Goal: Task Accomplishment & Management: Manage account settings

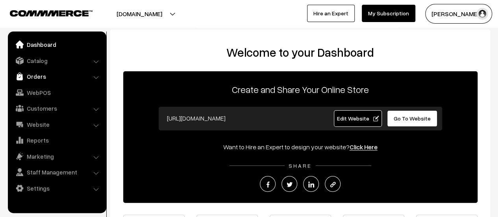
click at [38, 74] on link "Orders" at bounding box center [57, 76] width 94 height 14
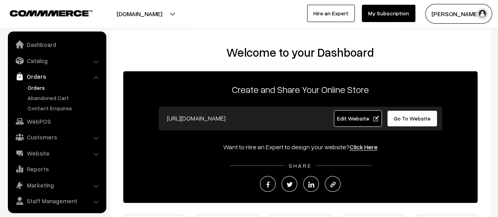
click at [33, 88] on link "Orders" at bounding box center [65, 87] width 78 height 8
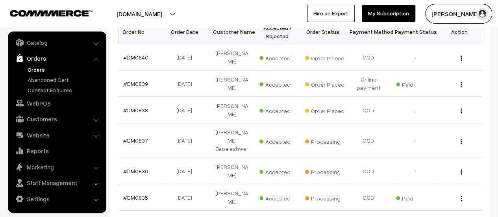
scroll to position [141, 0]
click at [134, 106] on link "#DM0838" at bounding box center [135, 109] width 25 height 7
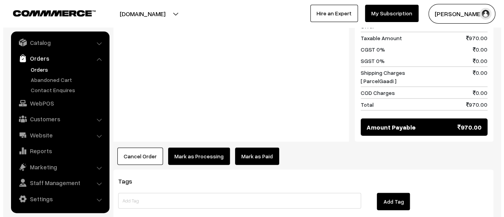
scroll to position [908, 0]
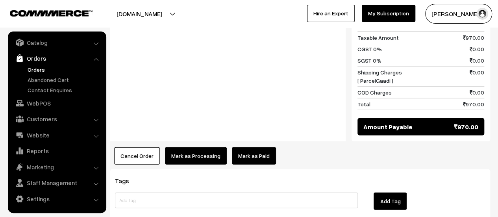
click at [190, 147] on button "Mark as Processing" at bounding box center [196, 155] width 62 height 17
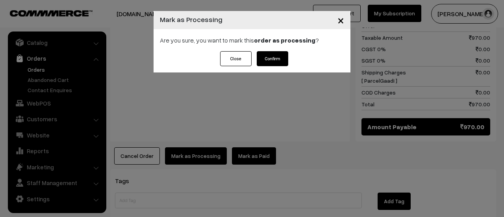
click at [276, 56] on button "Confirm" at bounding box center [272, 58] width 31 height 15
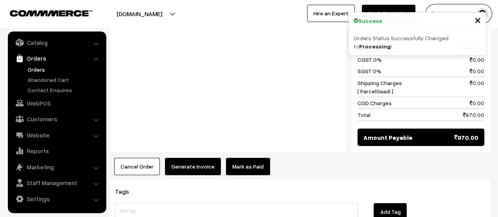
scroll to position [833, 0]
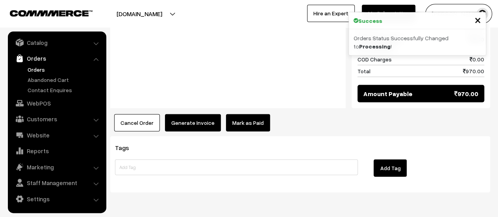
click at [185, 114] on button "Generate Invoice" at bounding box center [193, 122] width 56 height 17
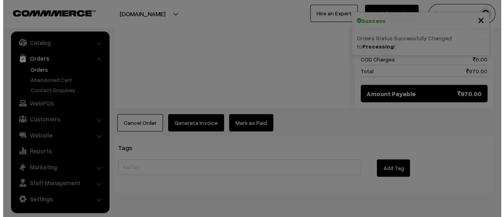
scroll to position [835, 0]
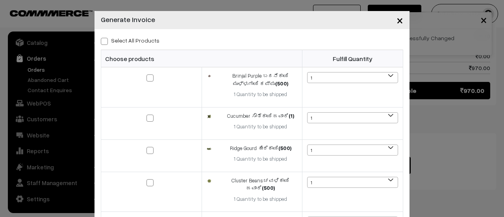
click at [102, 42] on span at bounding box center [104, 41] width 7 height 7
click at [102, 42] on input "Select All Products" at bounding box center [103, 39] width 5 height 5
checkbox input "true"
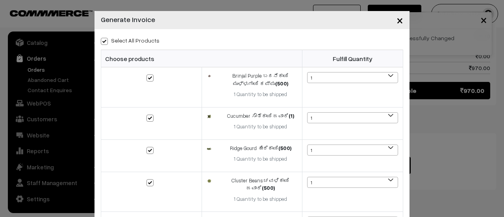
checkbox input "true"
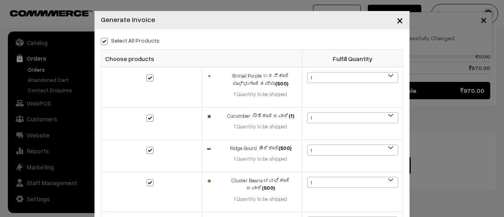
checkbox input "true"
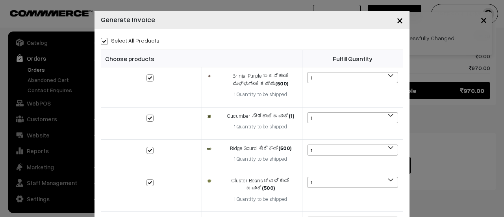
checkbox input "true"
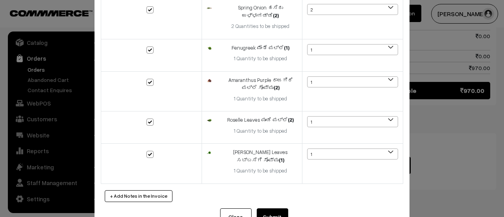
scroll to position [380, 0]
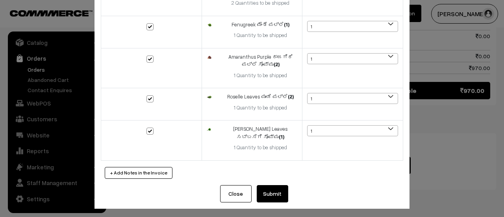
click at [271, 189] on button "Submit" at bounding box center [272, 193] width 31 height 17
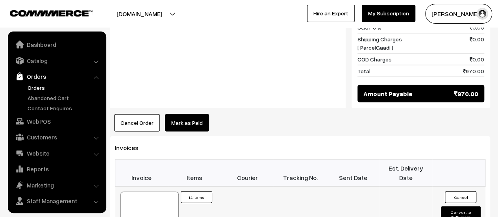
scroll to position [18, 0]
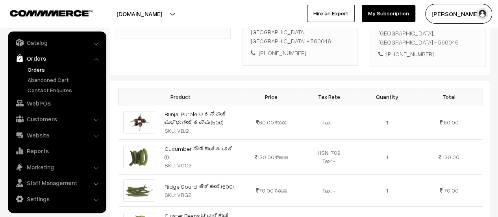
scroll to position [0, 0]
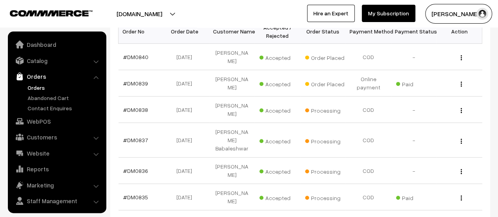
scroll to position [18, 0]
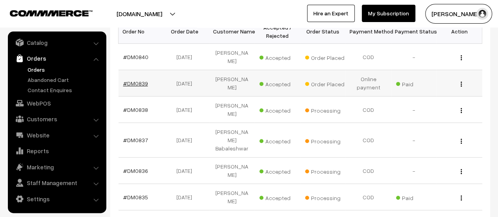
click at [141, 80] on link "#DM0839" at bounding box center [135, 83] width 25 height 7
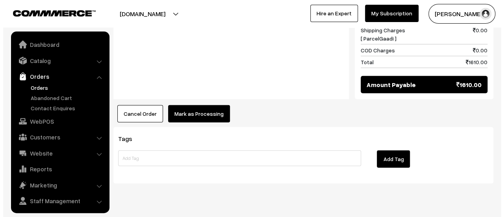
scroll to position [18, 0]
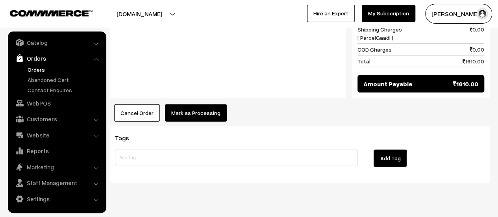
click at [201, 104] on button "Mark as Processing" at bounding box center [196, 112] width 62 height 17
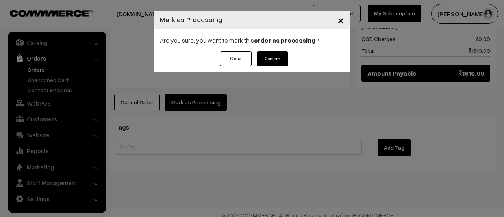
click at [273, 55] on button "Confirm" at bounding box center [272, 58] width 31 height 15
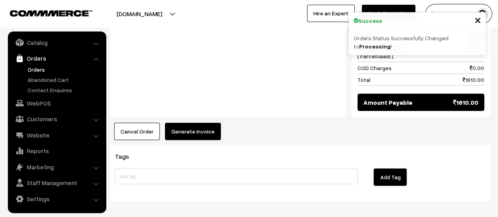
scroll to position [897, 0]
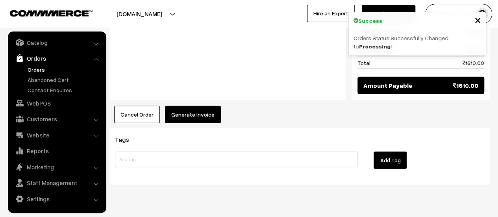
click at [194, 106] on button "Generate Invoice" at bounding box center [193, 114] width 56 height 17
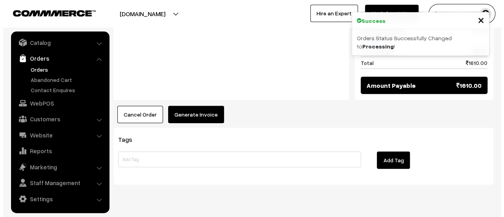
scroll to position [901, 0]
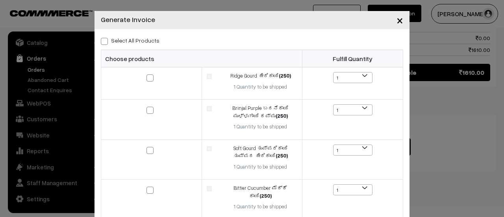
click at [102, 41] on span at bounding box center [104, 41] width 7 height 7
click at [102, 41] on input "Select All Products" at bounding box center [103, 39] width 5 height 5
checkbox input "true"
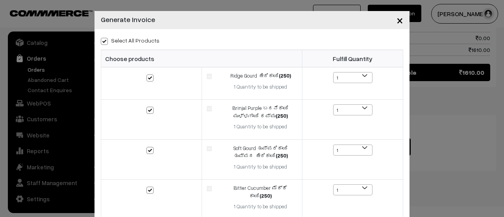
checkbox input "true"
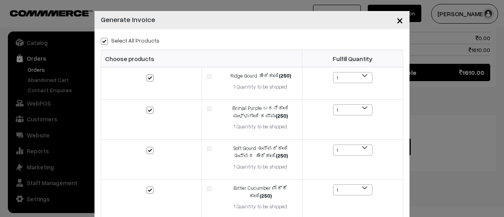
checkbox input "true"
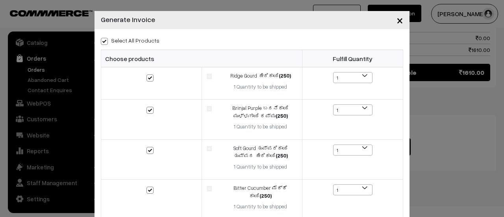
checkbox input "true"
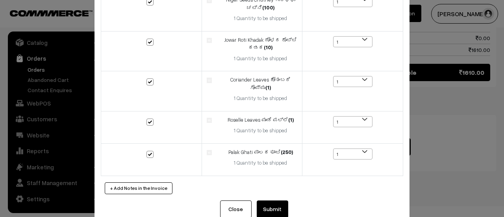
scroll to position [475, 0]
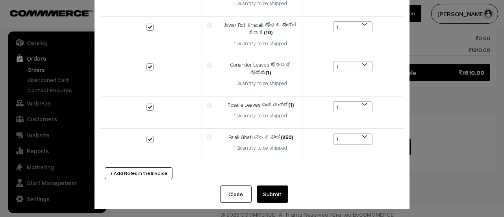
click at [270, 187] on button "Submit" at bounding box center [272, 193] width 31 height 17
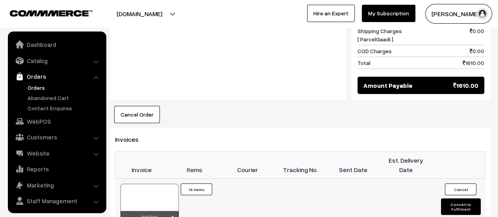
scroll to position [18, 0]
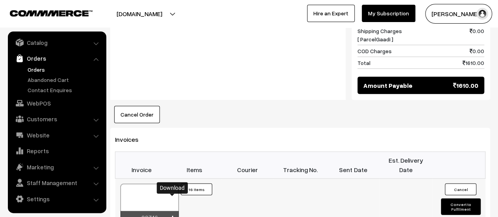
click at [174, 216] on icon at bounding box center [172, 218] width 5 height 5
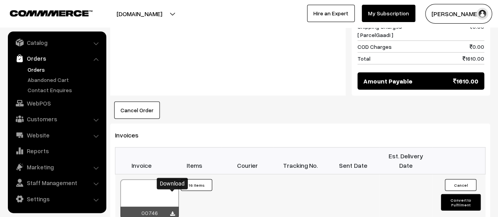
click at [173, 211] on icon at bounding box center [172, 213] width 5 height 5
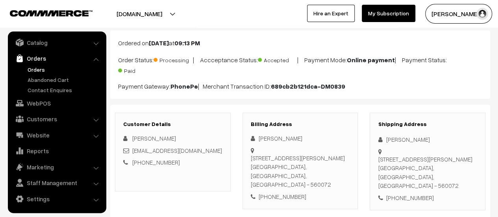
scroll to position [0, 0]
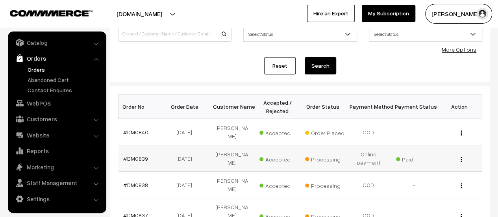
scroll to position [68, 0]
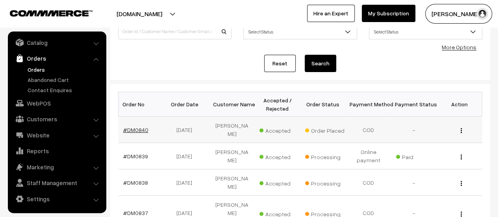
click at [137, 126] on link "#DM0840" at bounding box center [135, 129] width 25 height 7
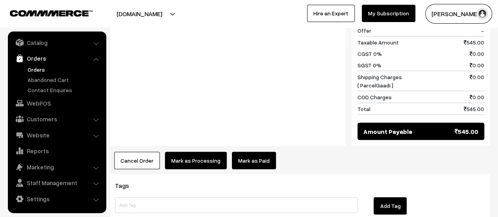
scroll to position [812, 0]
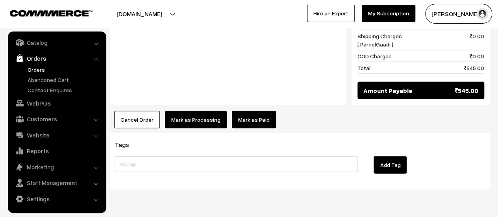
click at [192, 111] on button "Mark as Processing" at bounding box center [196, 119] width 62 height 17
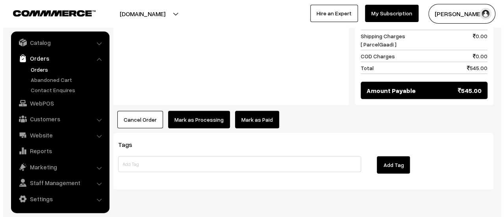
scroll to position [812, 0]
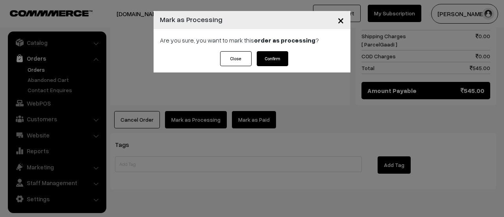
click at [277, 57] on button "Confirm" at bounding box center [272, 58] width 31 height 15
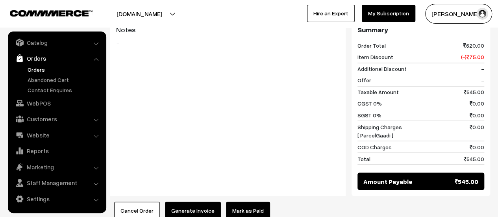
scroll to position [732, 0]
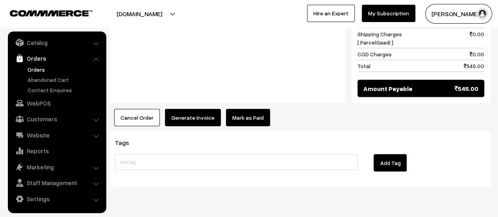
click at [192, 109] on button "Generate Invoice" at bounding box center [193, 117] width 56 height 17
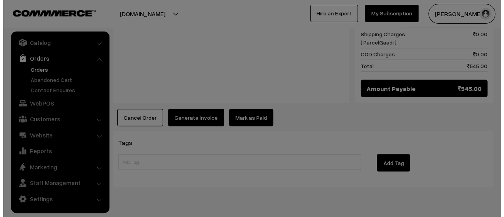
scroll to position [734, 0]
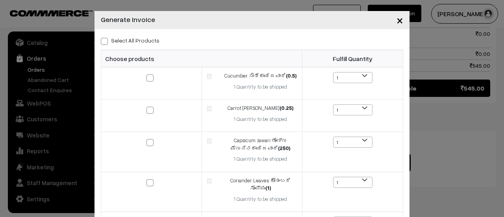
click at [101, 42] on span at bounding box center [104, 41] width 7 height 7
click at [101, 42] on input "Select All Products" at bounding box center [103, 39] width 5 height 5
checkbox input "true"
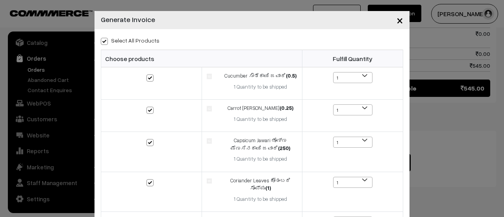
checkbox input "true"
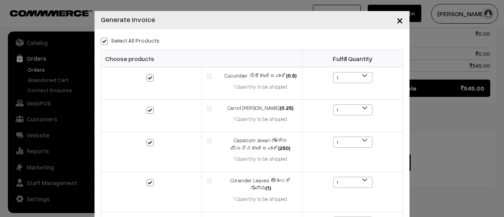
checkbox input "true"
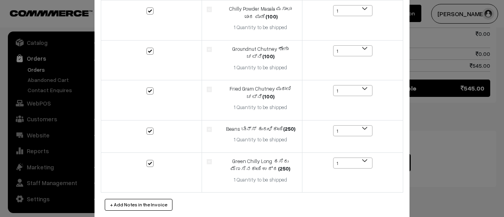
scroll to position [291, 0]
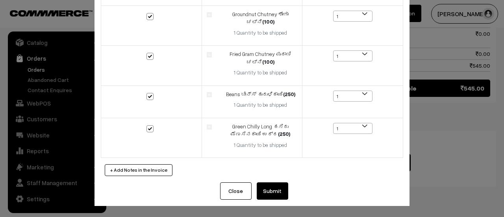
click at [278, 195] on button "Submit" at bounding box center [272, 190] width 31 height 17
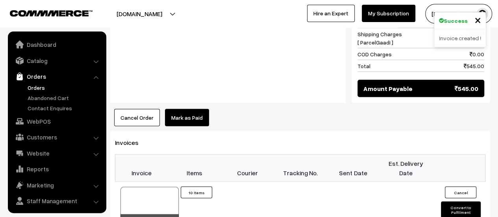
scroll to position [18, 0]
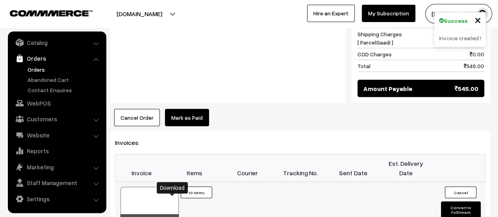
click at [172, 216] on icon at bounding box center [172, 220] width 5 height 5
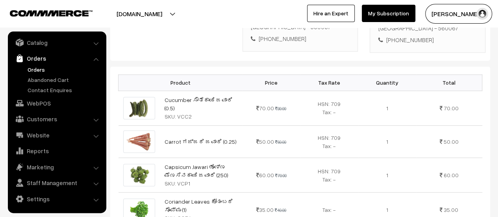
scroll to position [0, 0]
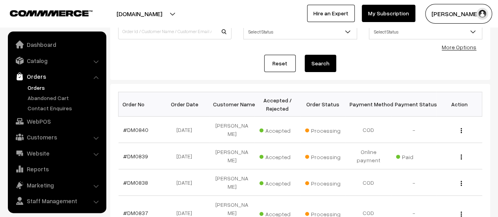
scroll to position [18, 0]
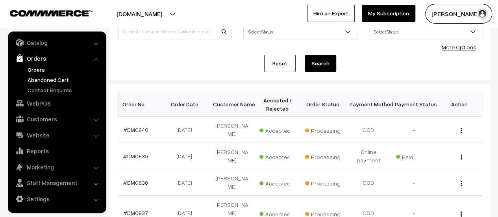
click at [41, 78] on link "Abandoned Cart" at bounding box center [65, 80] width 78 height 8
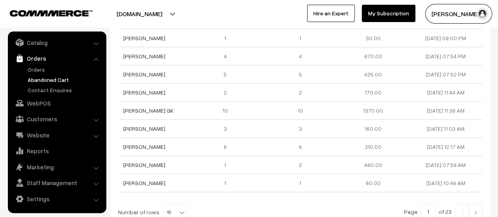
scroll to position [168, 0]
drag, startPoint x: 121, startPoint y: 116, endPoint x: 192, endPoint y: 121, distance: 71.4
click at [192, 121] on tr "Pradeepkumar Deshpande 3 3 160.00 13-08-2025 11:03 AM" at bounding box center [300, 128] width 364 height 18
copy tr "Pradeepkumar Deshpande"
click at [165, 125] on link "[PERSON_NAME]" at bounding box center [144, 128] width 42 height 7
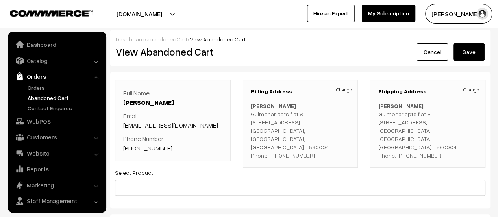
scroll to position [18, 0]
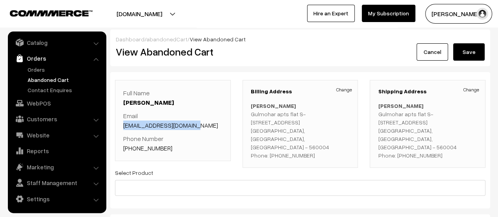
drag, startPoint x: 197, startPoint y: 124, endPoint x: 116, endPoint y: 125, distance: 81.1
click at [116, 125] on div "Full Name [PERSON_NAME] Email [EMAIL_ADDRESS][DOMAIN_NAME] Phone Number [PHONE_…" at bounding box center [173, 120] width 116 height 81
copy link "[EMAIL_ADDRESS][DOMAIN_NAME]"
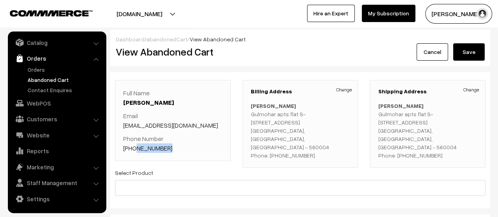
drag, startPoint x: 166, startPoint y: 147, endPoint x: 133, endPoint y: 151, distance: 34.0
click at [133, 151] on p "Phone Number [PHONE_NUMBER]" at bounding box center [172, 143] width 99 height 19
copy link "9036652594"
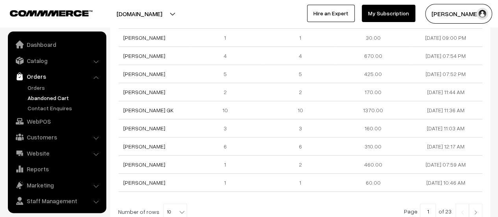
scroll to position [18, 0]
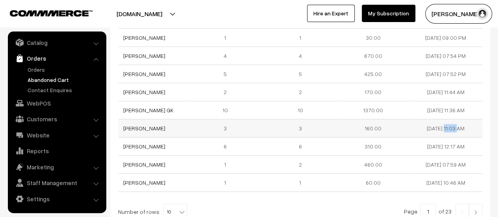
drag, startPoint x: 449, startPoint y: 119, endPoint x: 423, endPoint y: 117, distance: 26.9
click at [423, 119] on td "[DATE] 11:03 AM" at bounding box center [445, 128] width 73 height 18
copy td "[DATE]"
drag, startPoint x: 151, startPoint y: 99, endPoint x: 121, endPoint y: 100, distance: 30.0
click at [121, 101] on td "[PERSON_NAME] GK" at bounding box center [154, 110] width 73 height 18
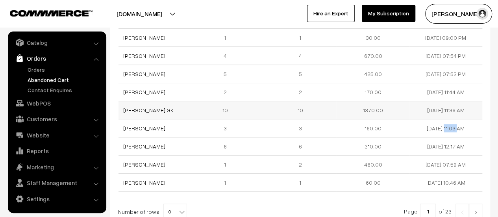
copy link "[PERSON_NAME] GK"
click at [137, 107] on link "[PERSON_NAME] GK" at bounding box center [148, 110] width 50 height 7
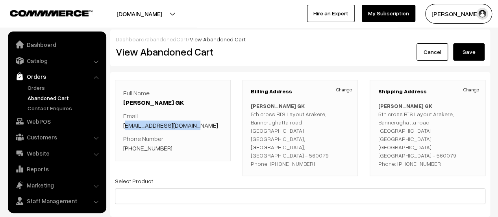
scroll to position [18, 0]
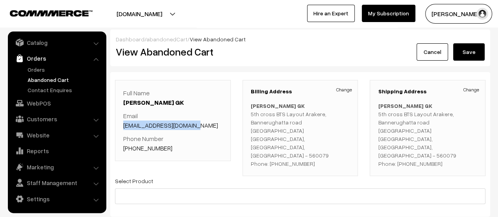
click at [122, 124] on div "Full Name [PERSON_NAME] GK Email [EMAIL_ADDRESS][DOMAIN_NAME] Phone Number [PHO…" at bounding box center [173, 120] width 116 height 81
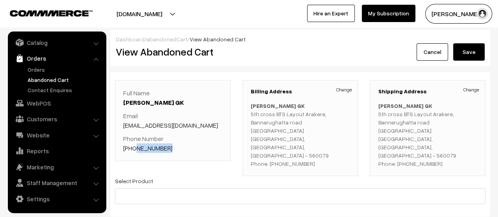
drag, startPoint x: 166, startPoint y: 147, endPoint x: 134, endPoint y: 148, distance: 32.3
click at [134, 148] on p "Phone Number [PHONE_NUMBER]" at bounding box center [172, 143] width 99 height 19
copy link "9590332885"
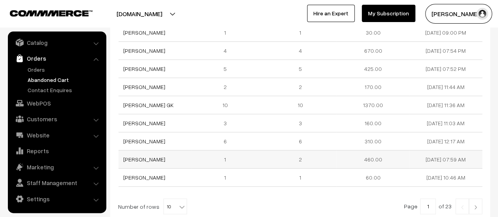
scroll to position [163, 0]
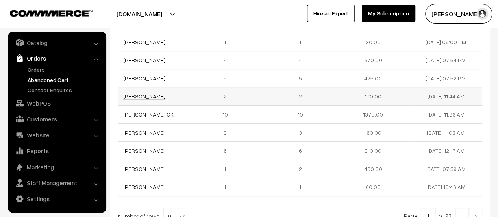
drag, startPoint x: 171, startPoint y: 85, endPoint x: 124, endPoint y: 85, distance: 46.4
click at [124, 87] on td "[PERSON_NAME]" at bounding box center [154, 96] width 73 height 18
copy link "[PERSON_NAME]"
click at [133, 93] on link "[PERSON_NAME]" at bounding box center [144, 96] width 42 height 7
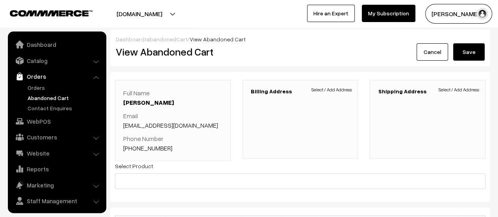
scroll to position [18, 0]
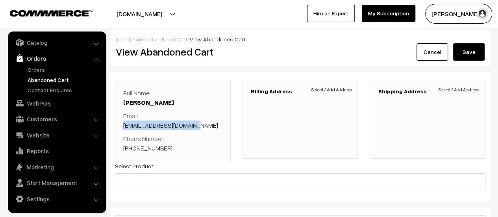
drag, startPoint x: 197, startPoint y: 126, endPoint x: 122, endPoint y: 126, distance: 74.4
click at [122, 126] on div "Full Name [PERSON_NAME] Email [EMAIL_ADDRESS][DOMAIN_NAME] Phone Number [PHONE_…" at bounding box center [173, 120] width 116 height 81
copy link "[EMAIL_ADDRESS][DOMAIN_NAME]"
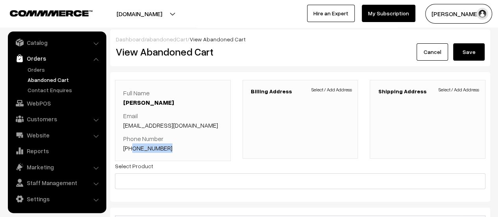
drag, startPoint x: 168, startPoint y: 146, endPoint x: 131, endPoint y: 149, distance: 37.1
click at [131, 149] on p "Phone Number [PHONE_NUMBER]" at bounding box center [172, 143] width 99 height 19
copy link "9945373719"
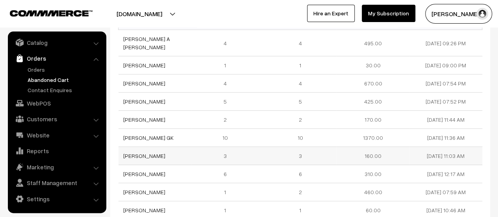
scroll to position [140, 0]
drag, startPoint x: 153, startPoint y: 93, endPoint x: 124, endPoint y: 91, distance: 30.0
click at [124, 93] on td "[PERSON_NAME]" at bounding box center [154, 102] width 73 height 18
copy link "[PERSON_NAME]"
click at [130, 98] on link "[PERSON_NAME]" at bounding box center [144, 101] width 42 height 7
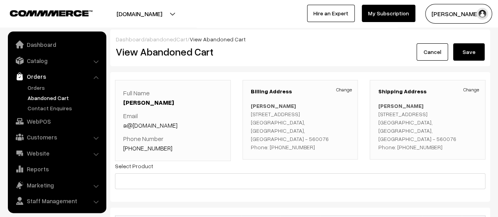
scroll to position [18, 0]
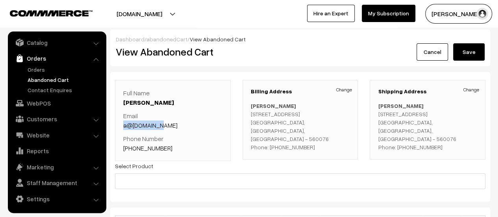
drag, startPoint x: 161, startPoint y: 122, endPoint x: 119, endPoint y: 124, distance: 42.6
click at [119, 124] on div "Full Name [PERSON_NAME] Email a@[DOMAIN_NAME] Phone Number [PHONE_NUMBER]" at bounding box center [173, 120] width 116 height 81
copy link "a@[DOMAIN_NAME]"
drag, startPoint x: 167, startPoint y: 147, endPoint x: 133, endPoint y: 147, distance: 34.2
click at [133, 147] on p "Phone Number [PHONE_NUMBER]" at bounding box center [172, 143] width 99 height 19
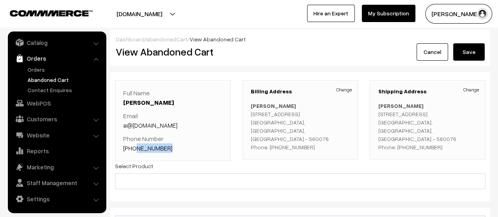
copy link "8217898729"
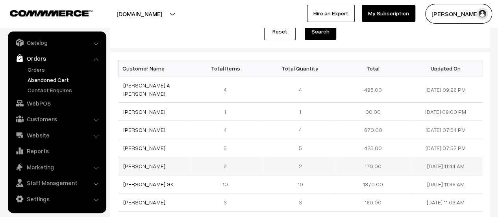
scroll to position [93, 0]
drag, startPoint x: 174, startPoint y: 119, endPoint x: 116, endPoint y: 120, distance: 58.6
click at [116, 120] on div "Customer Name Total Items Total Quantity Total Updated On [PERSON_NAME] A [PERS…" at bounding box center [300, 182] width 380 height 261
click at [189, 121] on td "[PERSON_NAME]" at bounding box center [154, 130] width 73 height 18
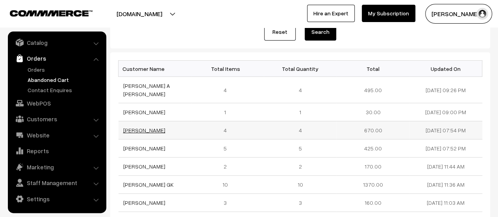
drag, startPoint x: 177, startPoint y: 124, endPoint x: 124, endPoint y: 123, distance: 53.5
click at [124, 123] on td "[PERSON_NAME]" at bounding box center [154, 130] width 73 height 18
copy link "[PERSON_NAME]"
click at [161, 127] on link "[PERSON_NAME]" at bounding box center [144, 130] width 42 height 7
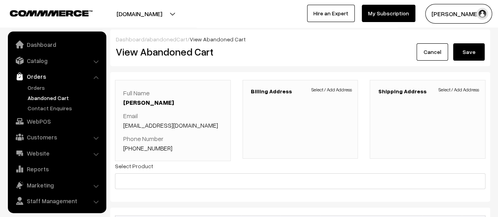
scroll to position [18, 0]
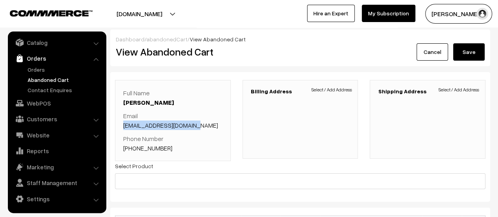
drag, startPoint x: 203, startPoint y: 126, endPoint x: 121, endPoint y: 127, distance: 82.7
click at [121, 127] on div "Full Name [PERSON_NAME] Email [EMAIL_ADDRESS][DOMAIN_NAME] Phone Number [PHONE_…" at bounding box center [173, 120] width 116 height 81
copy link "[EMAIL_ADDRESS][DOMAIN_NAME]"
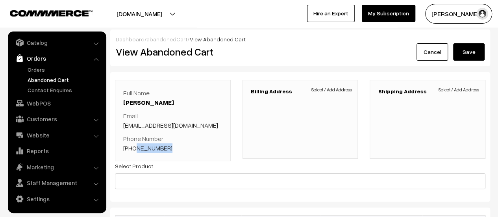
drag, startPoint x: 167, startPoint y: 149, endPoint x: 133, endPoint y: 145, distance: 33.6
click at [133, 145] on p "Phone Number [PHONE_NUMBER]" at bounding box center [172, 143] width 99 height 19
copy link "9886215558"
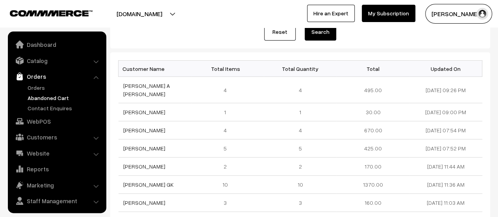
scroll to position [18, 0]
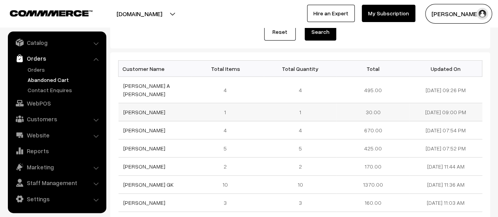
drag, startPoint x: 163, startPoint y: 102, endPoint x: 118, endPoint y: 105, distance: 45.3
click at [118, 105] on td "[PERSON_NAME]" at bounding box center [154, 112] width 73 height 18
copy link "[PERSON_NAME]"
click at [150, 109] on link "[PERSON_NAME]" at bounding box center [144, 112] width 42 height 7
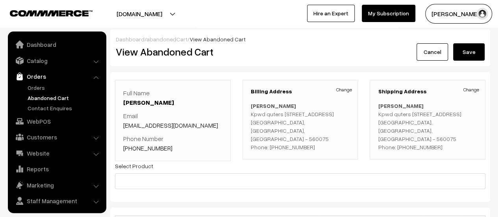
scroll to position [18, 0]
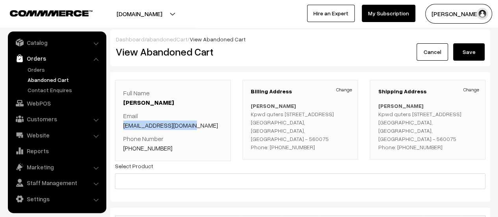
drag, startPoint x: 195, startPoint y: 124, endPoint x: 120, endPoint y: 126, distance: 74.4
click at [120, 126] on div "Full Name Pooja Farthabad Email poojaec12042@gmail.com Phone Number +91 8123453…" at bounding box center [173, 120] width 116 height 81
copy link "poojaec12042@gmail.com"
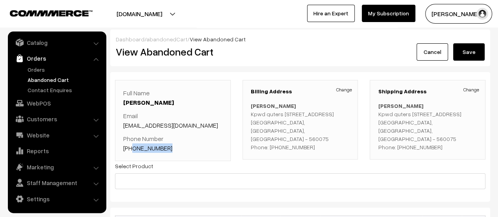
drag, startPoint x: 164, startPoint y: 150, endPoint x: 132, endPoint y: 147, distance: 32.0
click at [132, 147] on p "Phone Number +91 8123453321" at bounding box center [172, 143] width 99 height 19
copy link "8123453321"
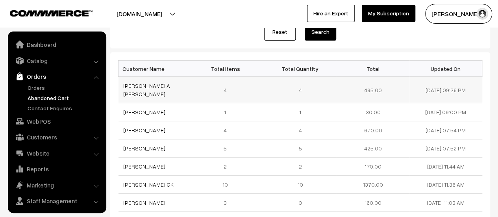
scroll to position [18, 0]
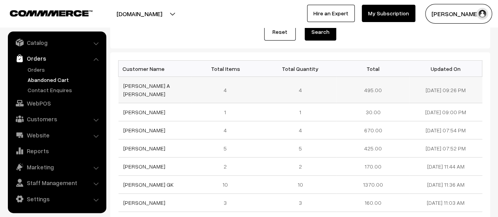
drag, startPoint x: 177, startPoint y: 83, endPoint x: 122, endPoint y: 89, distance: 55.0
click at [122, 89] on td "[PERSON_NAME] A [PERSON_NAME]" at bounding box center [154, 90] width 73 height 26
copy link "[PERSON_NAME] A [PERSON_NAME]"
click at [153, 85] on link "[PERSON_NAME] A [PERSON_NAME]" at bounding box center [146, 89] width 47 height 15
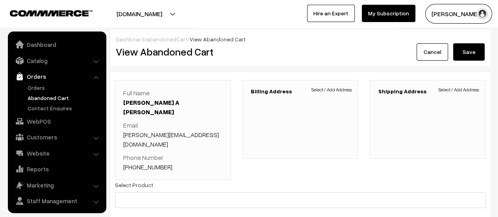
scroll to position [18, 0]
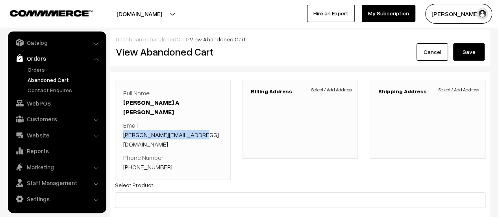
drag, startPoint x: 206, startPoint y: 124, endPoint x: 125, endPoint y: 128, distance: 81.2
click at [125, 128] on p "Email mahadevappa.277@gmail.com" at bounding box center [172, 134] width 99 height 28
copy link "mahadevappa.277@gmail.com"
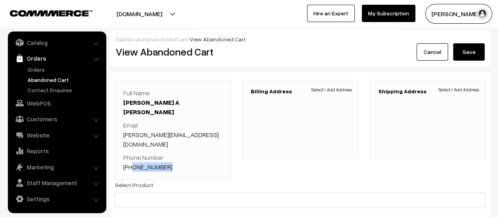
drag, startPoint x: 165, startPoint y: 150, endPoint x: 132, endPoint y: 147, distance: 32.5
click at [132, 153] on p "Phone Number +91 7676791182" at bounding box center [172, 162] width 99 height 19
copy link "7676791182"
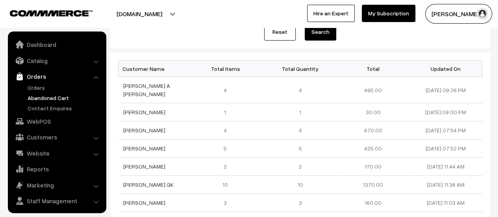
scroll to position [18, 0]
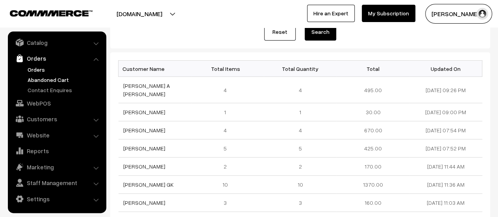
click at [32, 69] on link "Orders" at bounding box center [65, 69] width 78 height 8
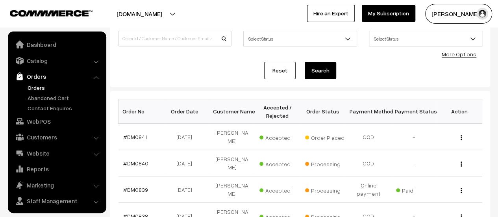
scroll to position [18, 0]
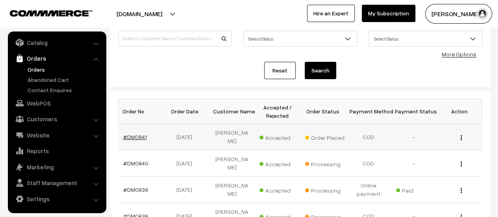
click at [138, 134] on link "#DM0841" at bounding box center [135, 136] width 24 height 7
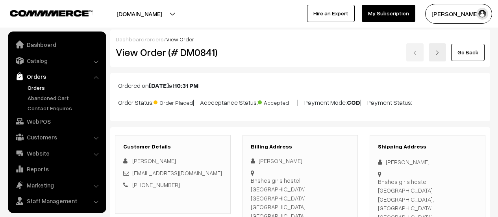
scroll to position [553, 0]
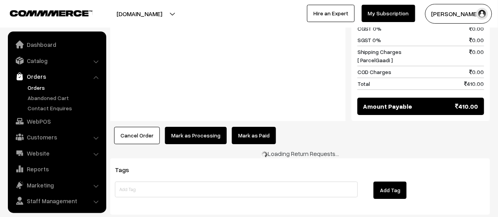
click at [190, 127] on button "Mark as Processing" at bounding box center [196, 135] width 62 height 17
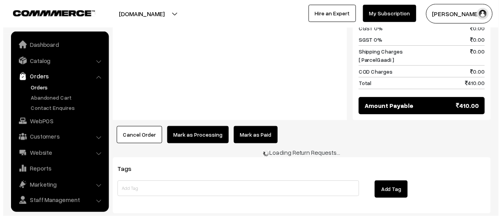
scroll to position [18, 0]
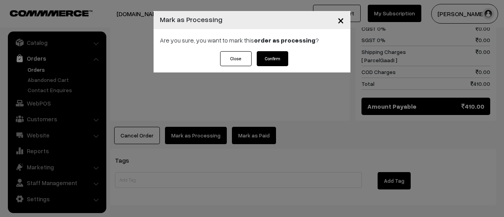
click at [277, 57] on button "Confirm" at bounding box center [272, 58] width 31 height 15
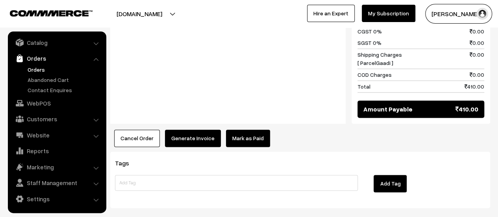
scroll to position [514, 0]
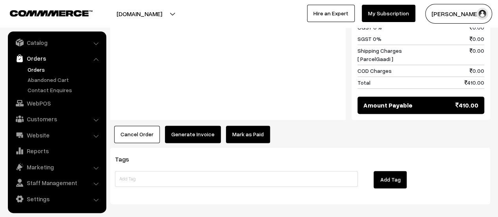
click at [185, 126] on button "Generate Invoice" at bounding box center [193, 134] width 56 height 17
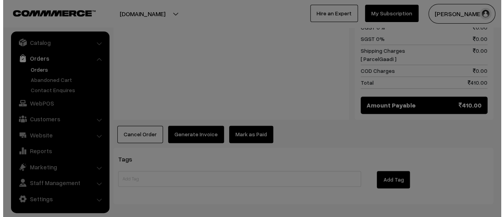
scroll to position [515, 0]
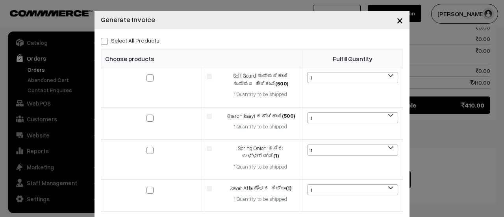
click at [103, 42] on span at bounding box center [104, 41] width 7 height 7
click at [103, 42] on input "Select All Products" at bounding box center [103, 39] width 5 height 5
checkbox input "true"
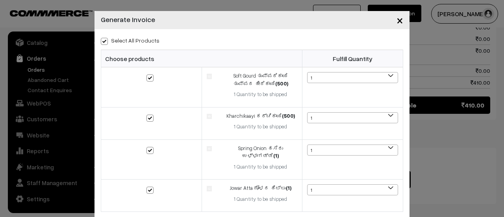
checkbox input "true"
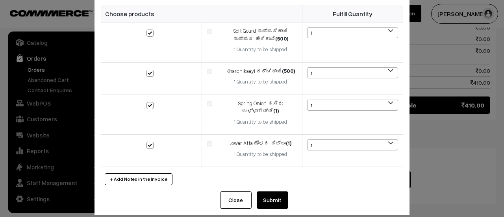
click at [264, 193] on button "Submit" at bounding box center [272, 199] width 31 height 17
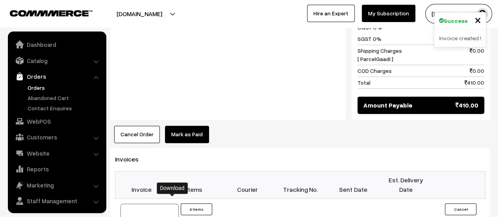
scroll to position [18, 0]
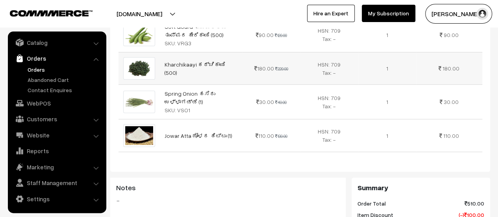
scroll to position [280, 0]
